Goal: Transaction & Acquisition: Purchase product/service

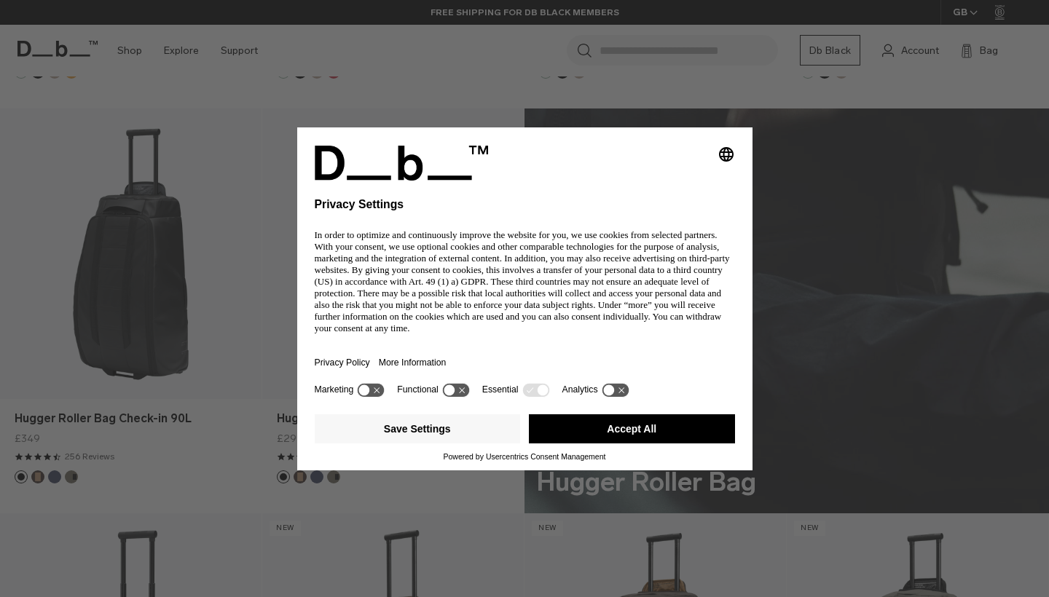
click at [600, 431] on div "Save Settings Accept All Powered by Usercentrics Consent Management" at bounding box center [524, 439] width 455 height 61
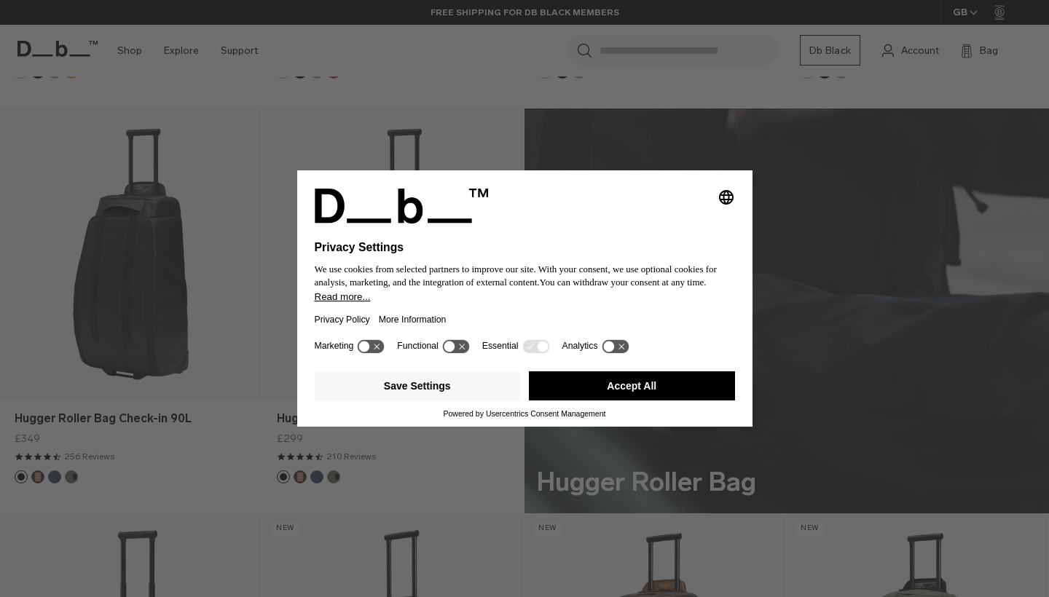
click at [631, 394] on button "Accept All" at bounding box center [632, 386] width 206 height 29
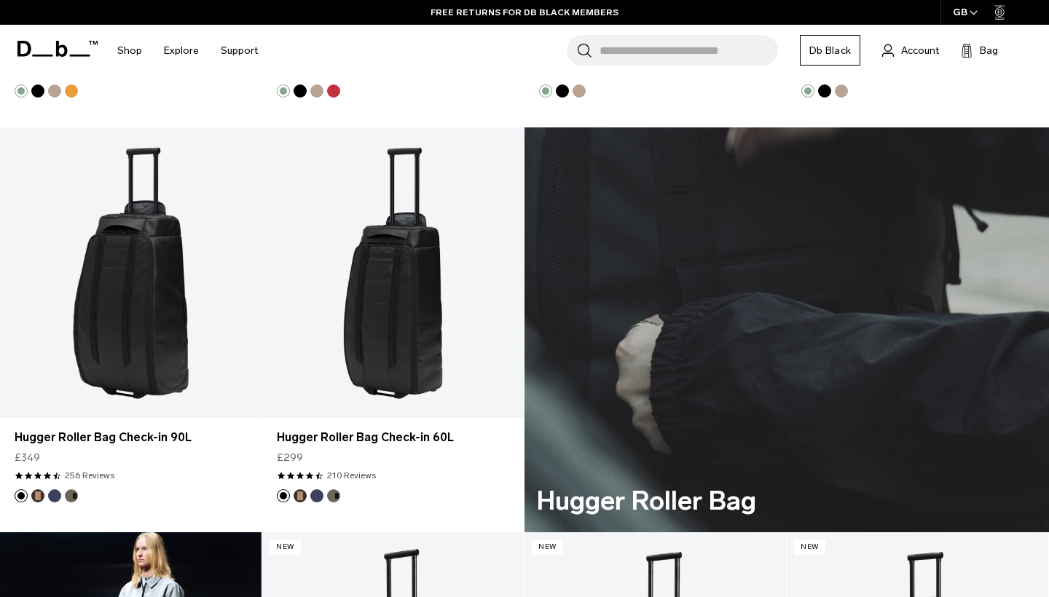
scroll to position [3019, 0]
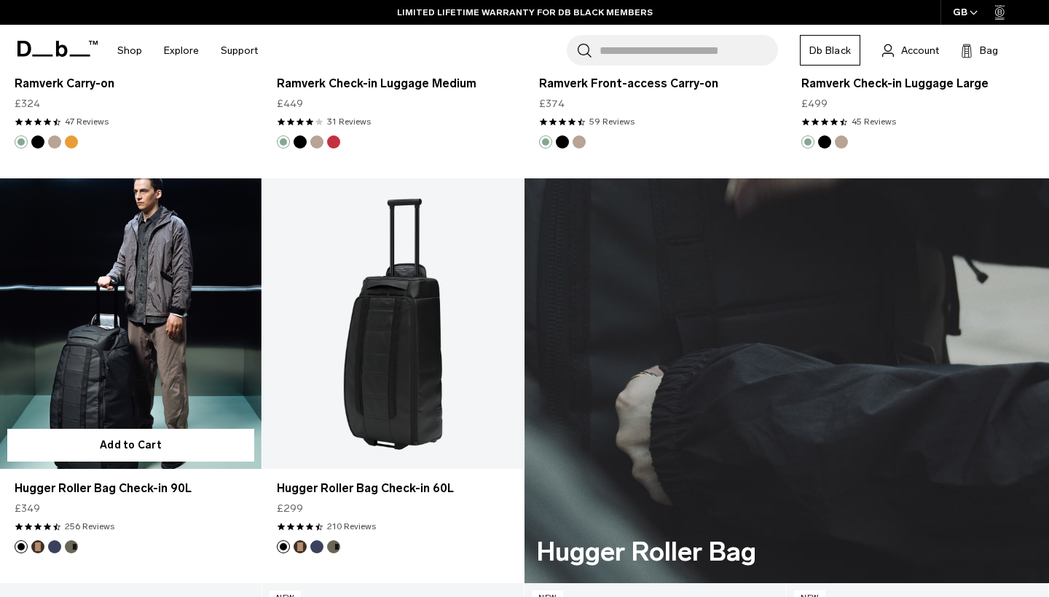
click at [117, 287] on link "Hugger Roller Bag Check-in 90L" at bounding box center [131, 324] width 262 height 291
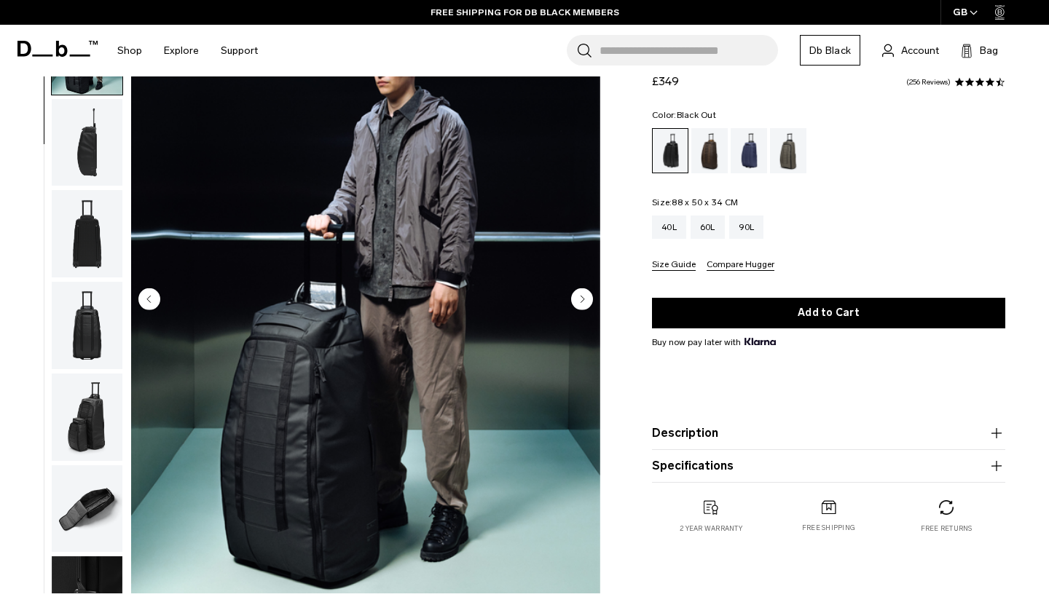
click at [79, 436] on img "button" at bounding box center [87, 417] width 71 height 87
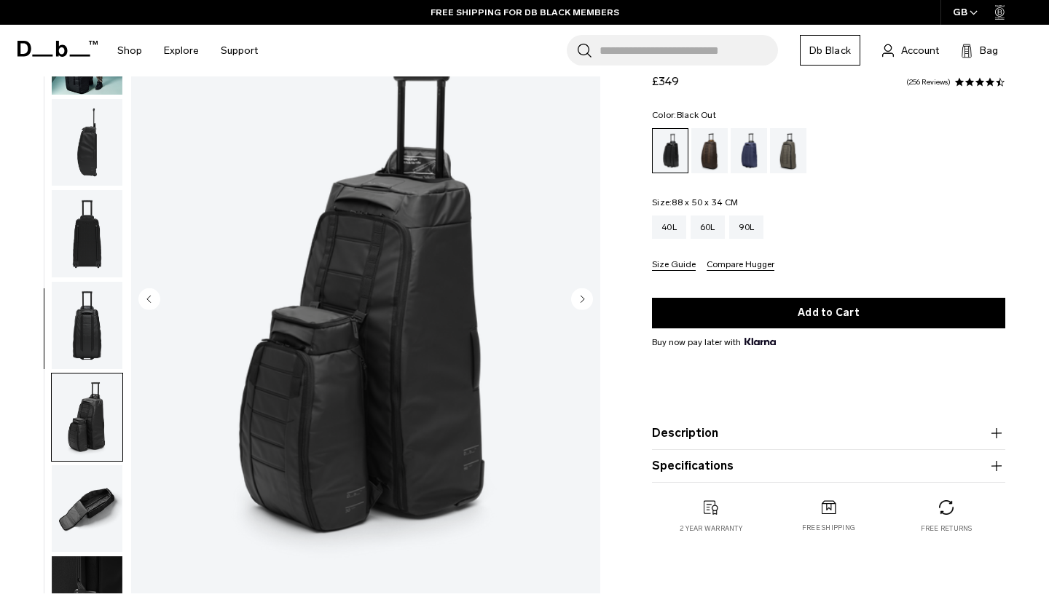
scroll to position [338, 0]
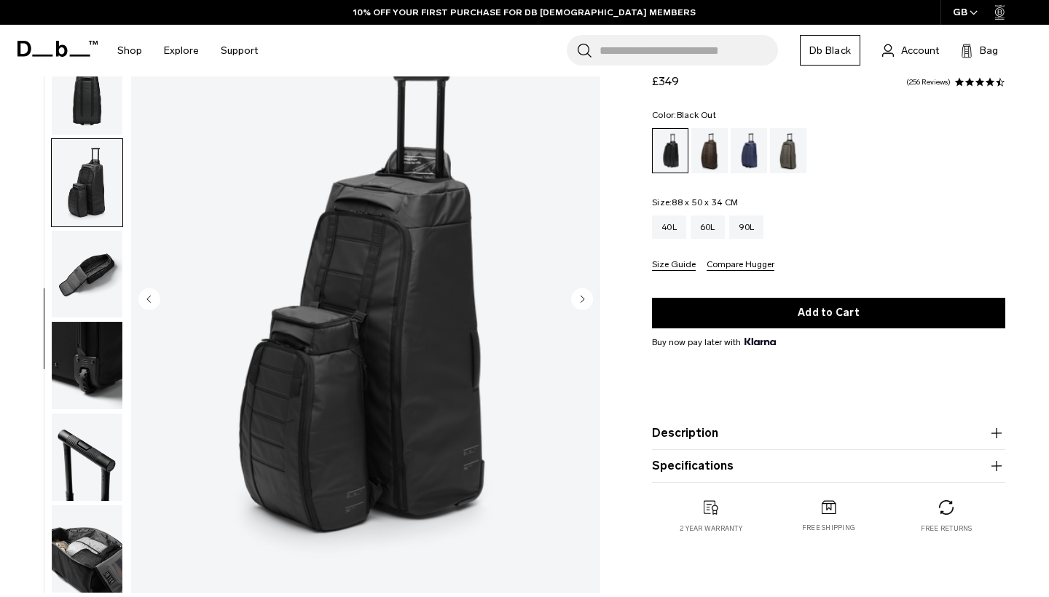
click at [112, 544] on img "button" at bounding box center [87, 549] width 71 height 87
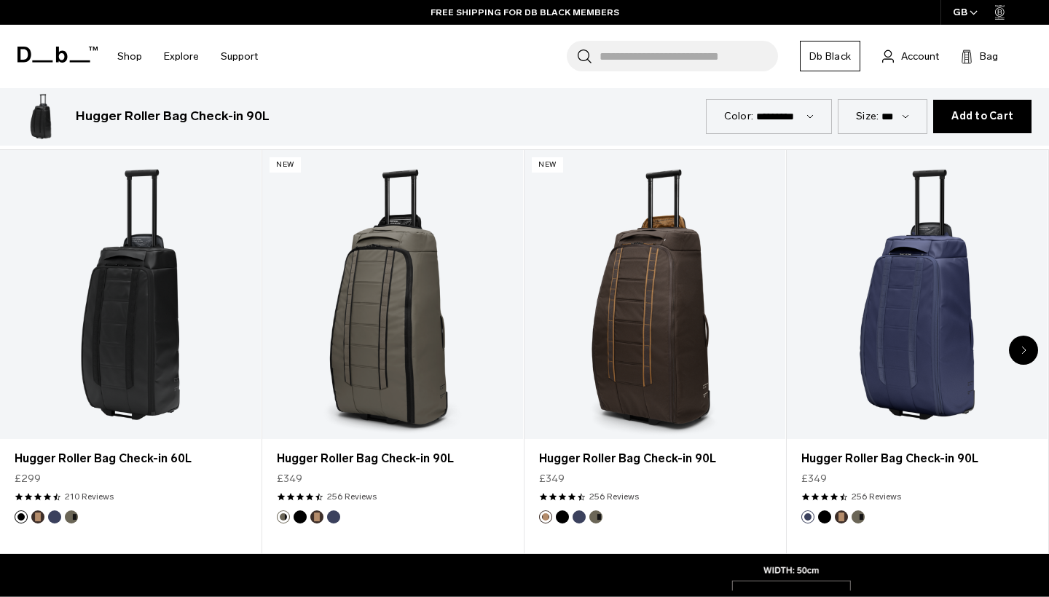
scroll to position [772, 0]
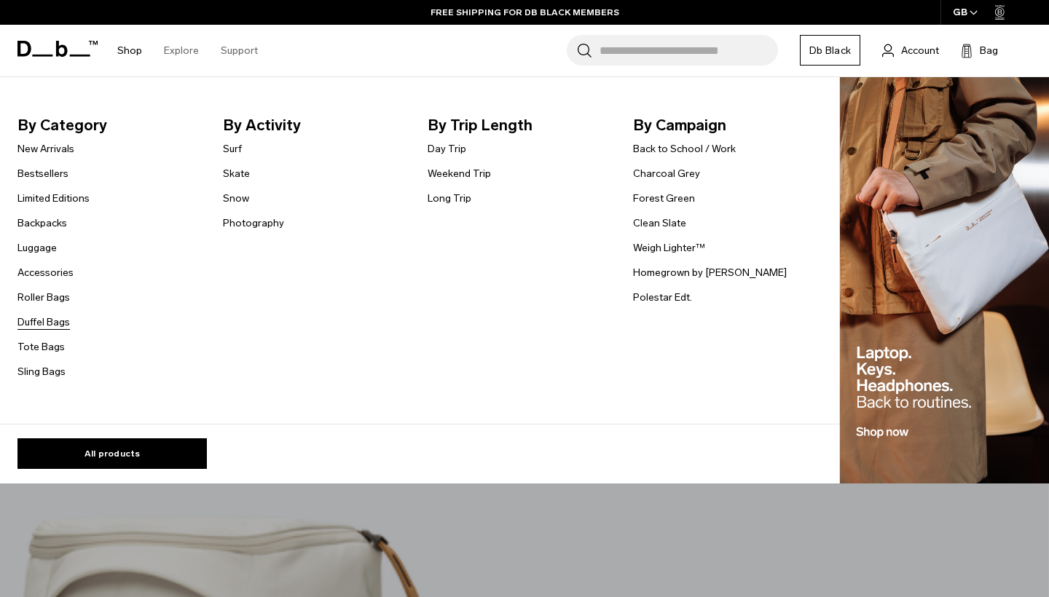
click at [52, 324] on link "Duffel Bags" at bounding box center [43, 322] width 52 height 15
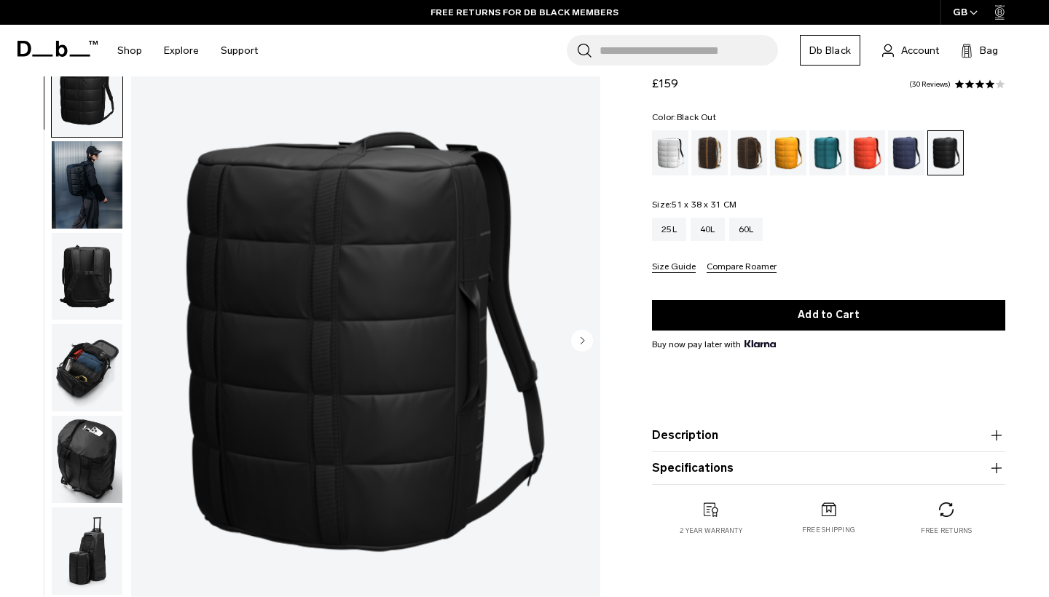
click at [98, 199] on img "button" at bounding box center [87, 184] width 71 height 87
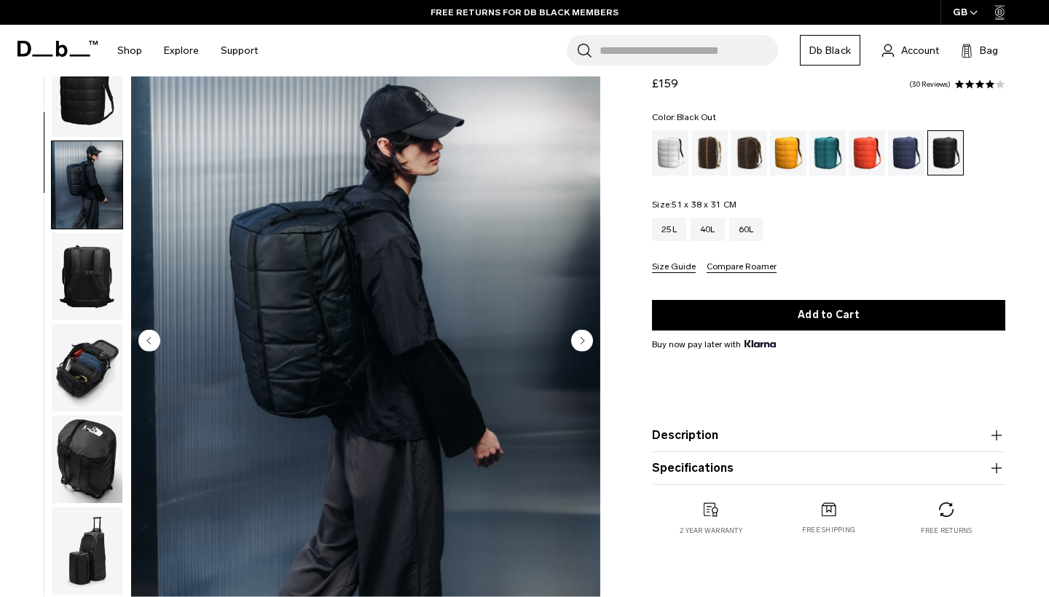
scroll to position [93, 0]
